Goal: Find specific page/section: Find specific page/section

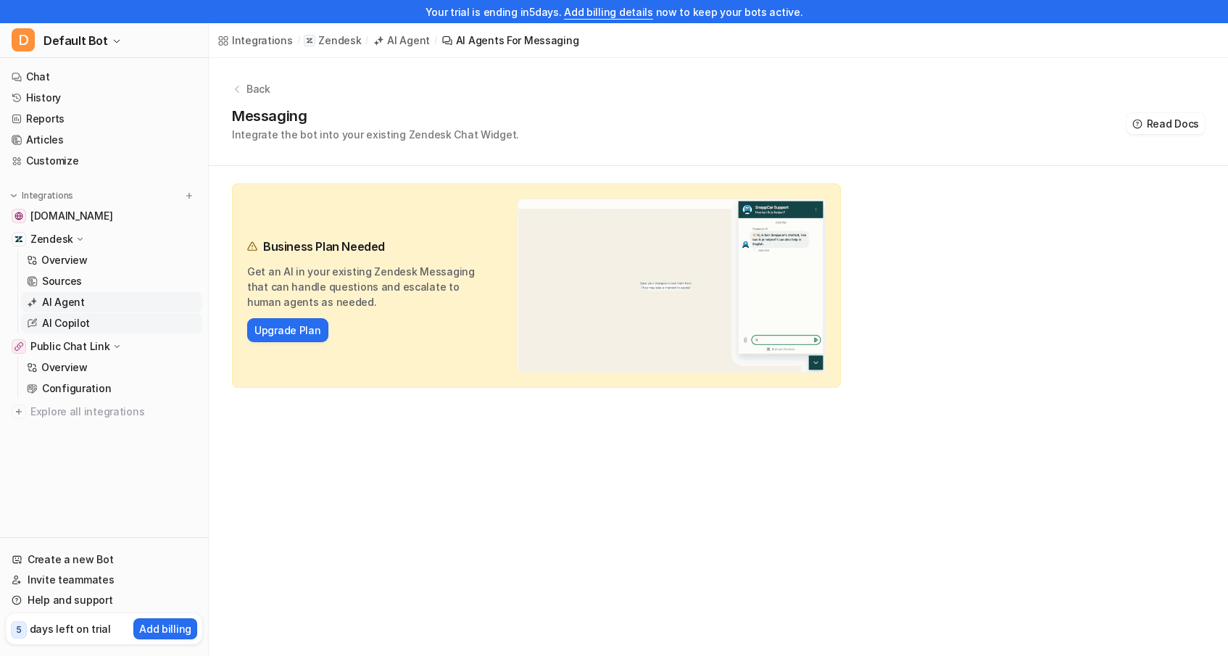
click at [83, 320] on p "AI Copilot" at bounding box center [66, 323] width 48 height 15
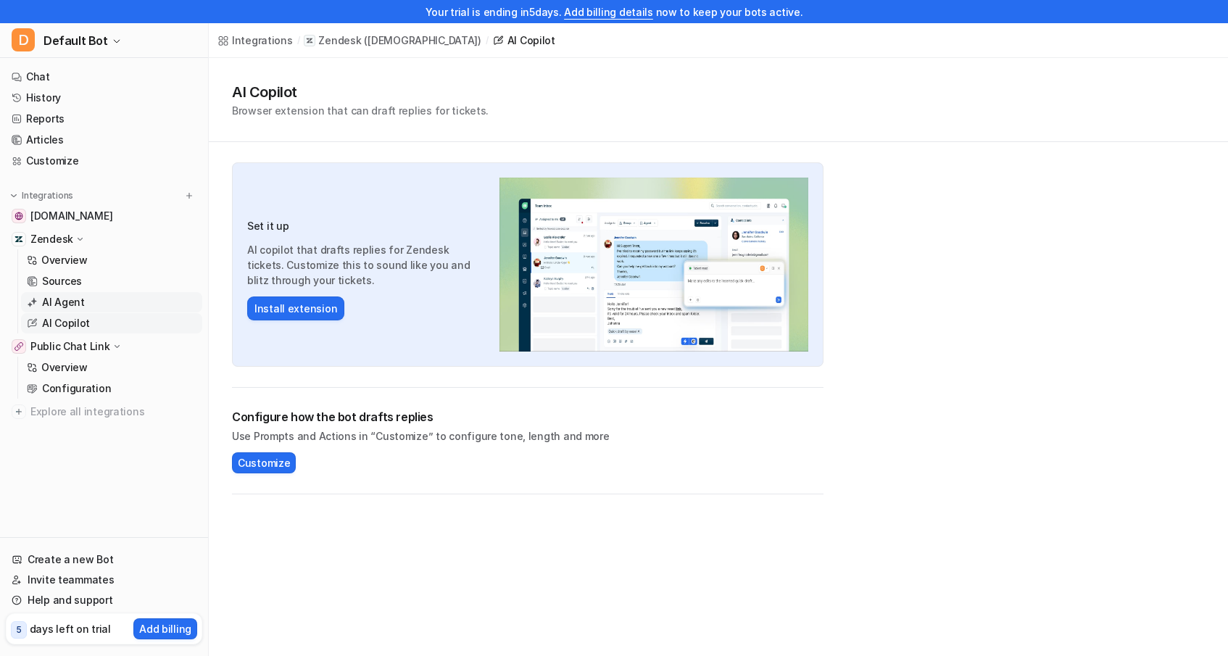
click at [62, 305] on p "AI Agent" at bounding box center [63, 302] width 43 height 15
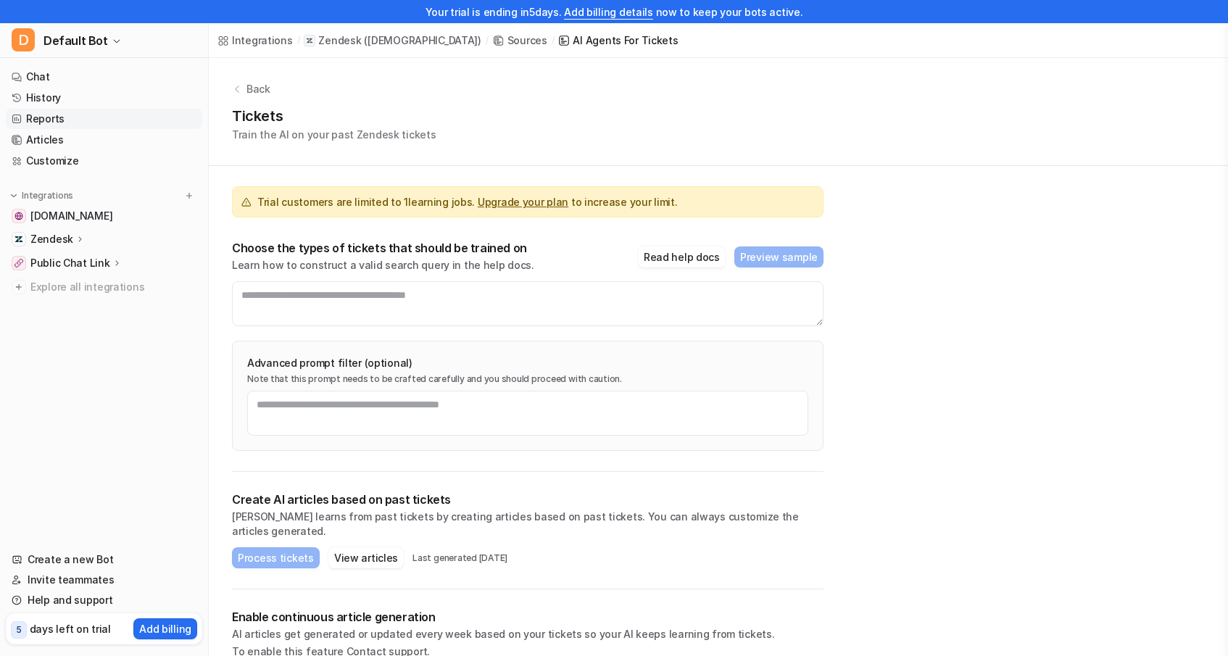
click at [97, 125] on link "Reports" at bounding box center [104, 119] width 197 height 20
click at [40, 118] on link "Reports" at bounding box center [104, 119] width 197 height 20
